Goal: Information Seeking & Learning: Find specific fact

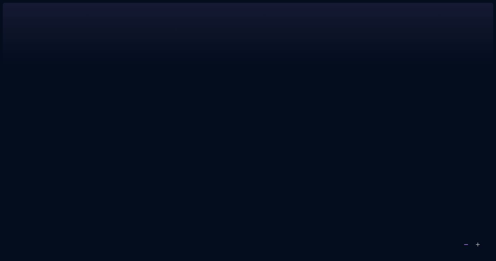
click at [462, 245] on div at bounding box center [472, 245] width 32 height 16
click at [465, 244] on icon at bounding box center [466, 244] width 6 height 6
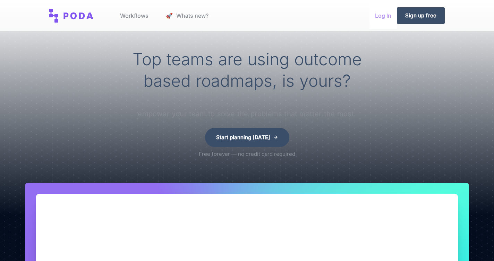
click at [385, 18] on link "Log In" at bounding box center [382, 15] width 27 height 26
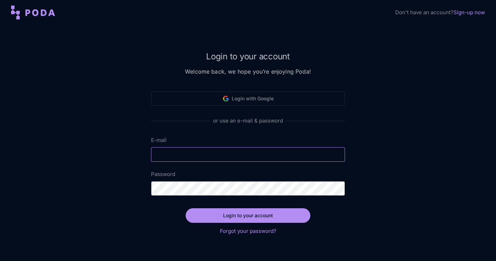
type input "team@madebyproxy.com"
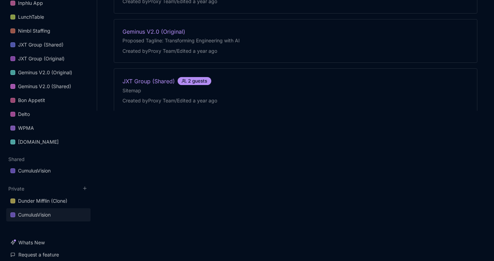
scroll to position [186, 0]
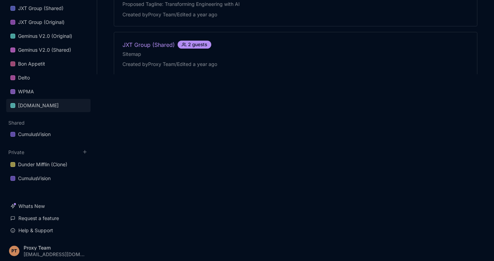
click at [37, 110] on link "truckaccidentattorneynetwork.org" at bounding box center [48, 105] width 84 height 13
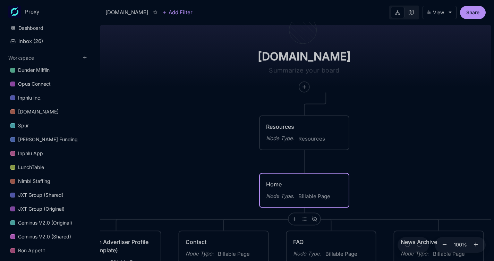
click at [304, 180] on div "Home" at bounding box center [304, 184] width 76 height 8
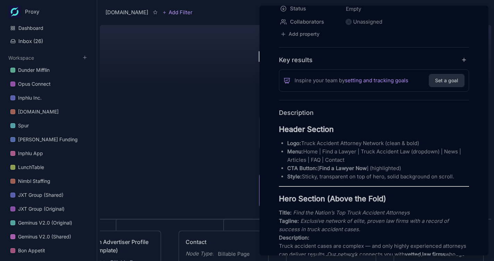
scroll to position [89, 0]
click at [306, 214] on em "Find the Nation’s Top Truck Accident Attorneys" at bounding box center [351, 212] width 116 height 7
click at [307, 214] on em "Find the Nation’s Top Truck Accident Attorneys" at bounding box center [351, 212] width 116 height 7
click at [306, 214] on em "Find the Nation’s Top Truck Accident Attorneys" at bounding box center [351, 212] width 116 height 7
drag, startPoint x: 306, startPoint y: 212, endPoint x: 298, endPoint y: 213, distance: 7.3
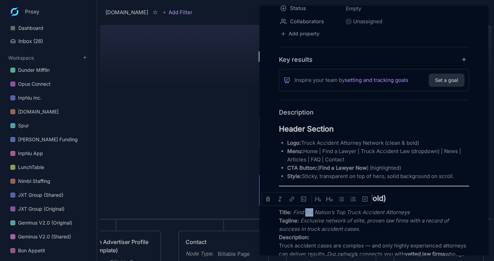
click at [306, 212] on em "Find the Nation’s Top Truck Accident Attorneys" at bounding box center [351, 212] width 116 height 7
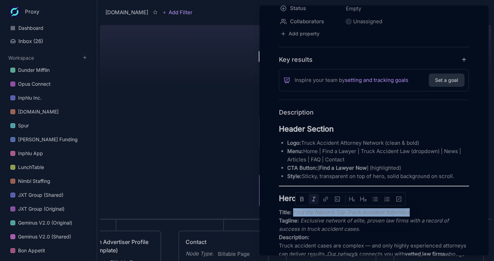
drag, startPoint x: 292, startPoint y: 212, endPoint x: 415, endPoint y: 211, distance: 122.7
click at [415, 211] on p "Title: Find the Nation’s Top Truck Accident Attorneys Tagline: Exclusive networ…" at bounding box center [374, 237] width 190 height 58
copy em "Find the Nation’s Top Truck Accident Attorneys"
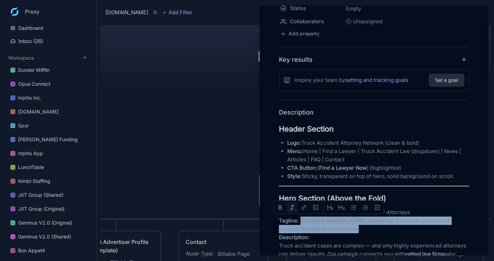
drag, startPoint x: 300, startPoint y: 220, endPoint x: 357, endPoint y: 228, distance: 57.5
click at [357, 228] on em "Exclusive network of elite, proven law firms with a record of success in truck …" at bounding box center [364, 224] width 171 height 15
copy em "Exclusive network of elite, proven law firms with a record of success in truck …"
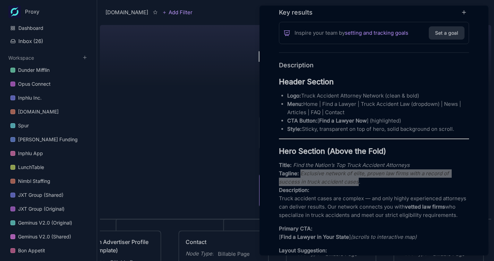
scroll to position [166, 0]
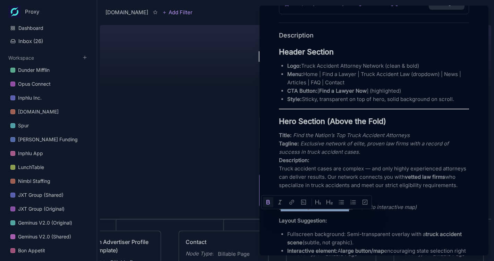
drag, startPoint x: 291, startPoint y: 216, endPoint x: 347, endPoint y: 218, distance: 55.5
click at [347, 211] on p "Primary CTA: [ Find a Lawyer in Your State ] (scrolls to interactive map)" at bounding box center [374, 202] width 190 height 17
copy strong "Find a Lawyer in Your State"
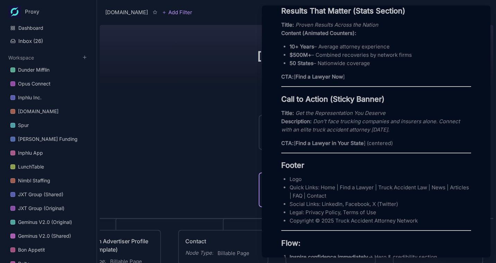
scroll to position [980, 0]
